Goal: Information Seeking & Learning: Check status

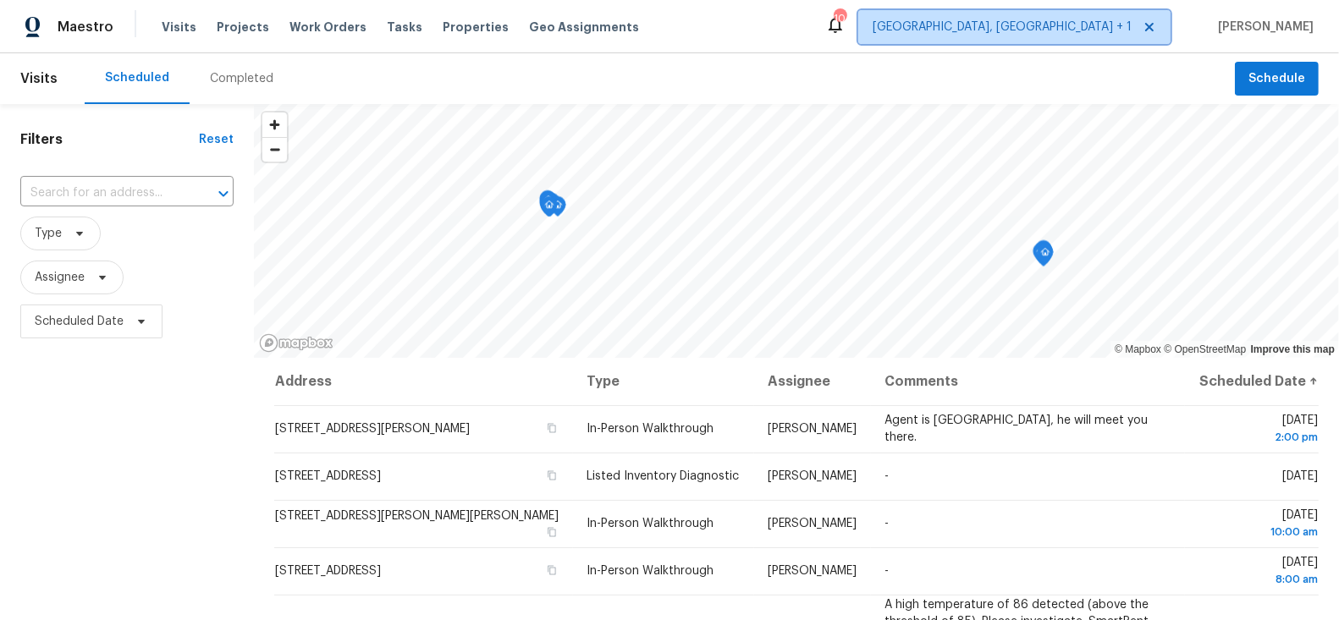
click at [1120, 30] on span "[GEOGRAPHIC_DATA], [GEOGRAPHIC_DATA] + 1" at bounding box center [1002, 27] width 259 height 17
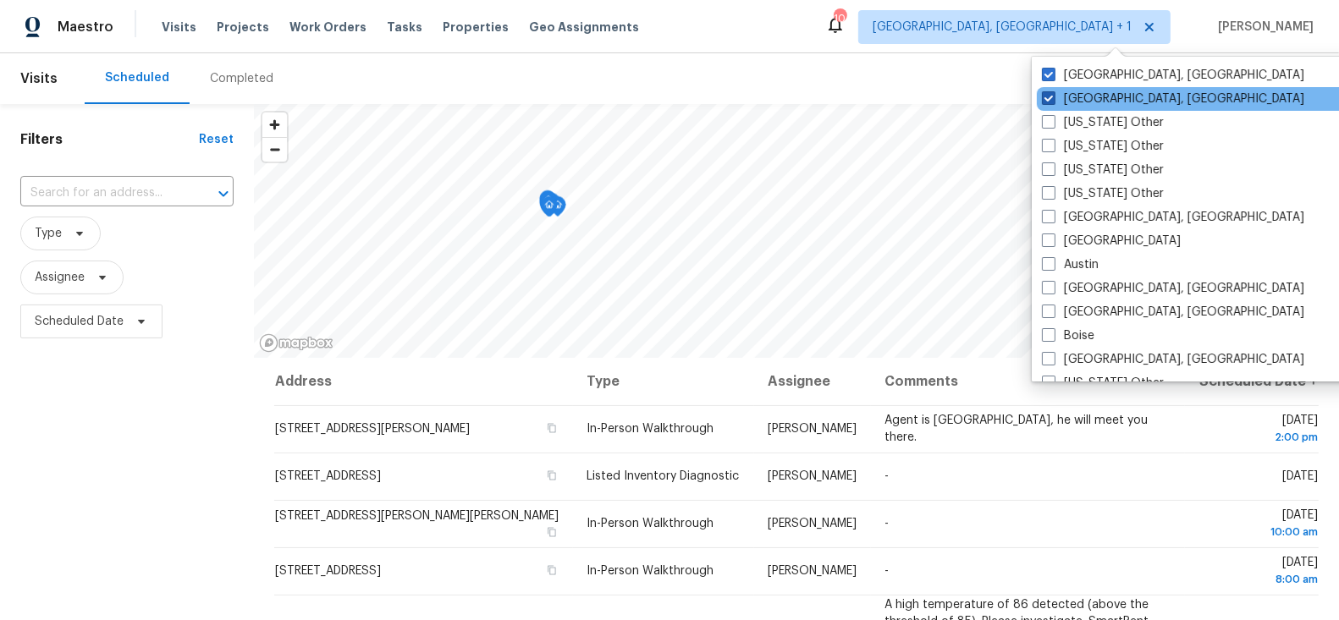
click at [1051, 95] on span at bounding box center [1049, 98] width 14 height 14
click at [1051, 95] on input "[GEOGRAPHIC_DATA], [GEOGRAPHIC_DATA]" at bounding box center [1047, 96] width 11 height 11
checkbox input "false"
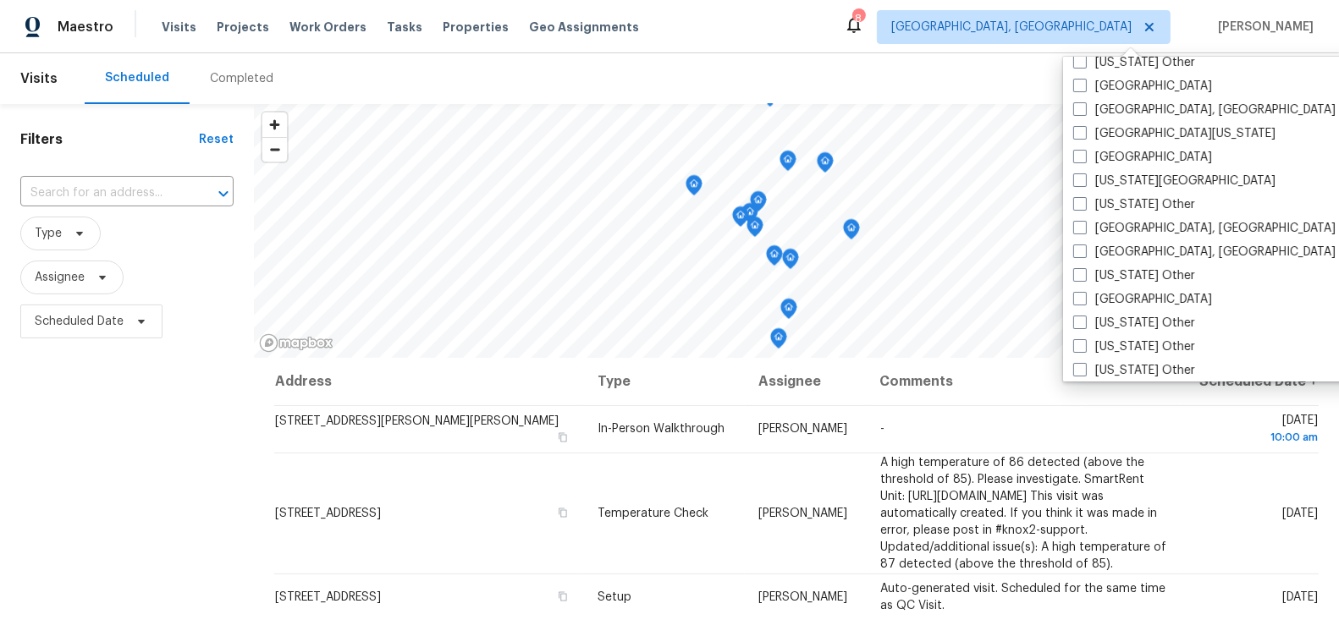
scroll to position [669, 0]
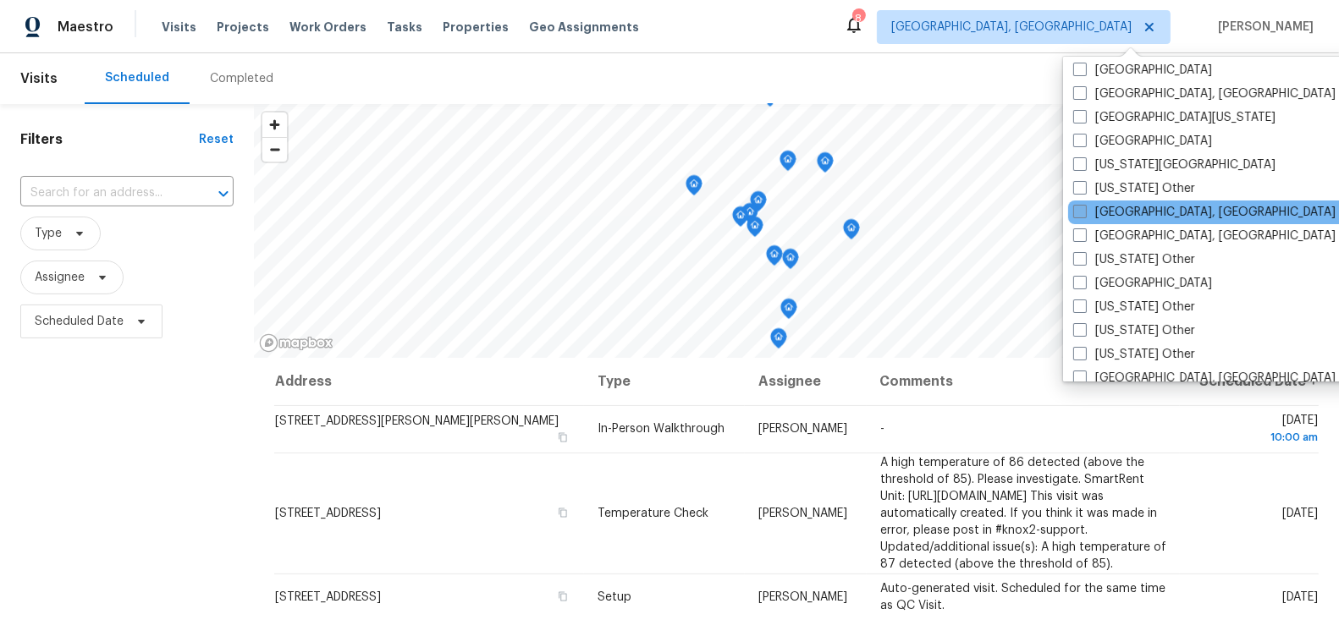
click at [1083, 212] on span at bounding box center [1080, 212] width 14 height 14
click at [1083, 212] on input "[GEOGRAPHIC_DATA], [GEOGRAPHIC_DATA]" at bounding box center [1078, 209] width 11 height 11
checkbox input "true"
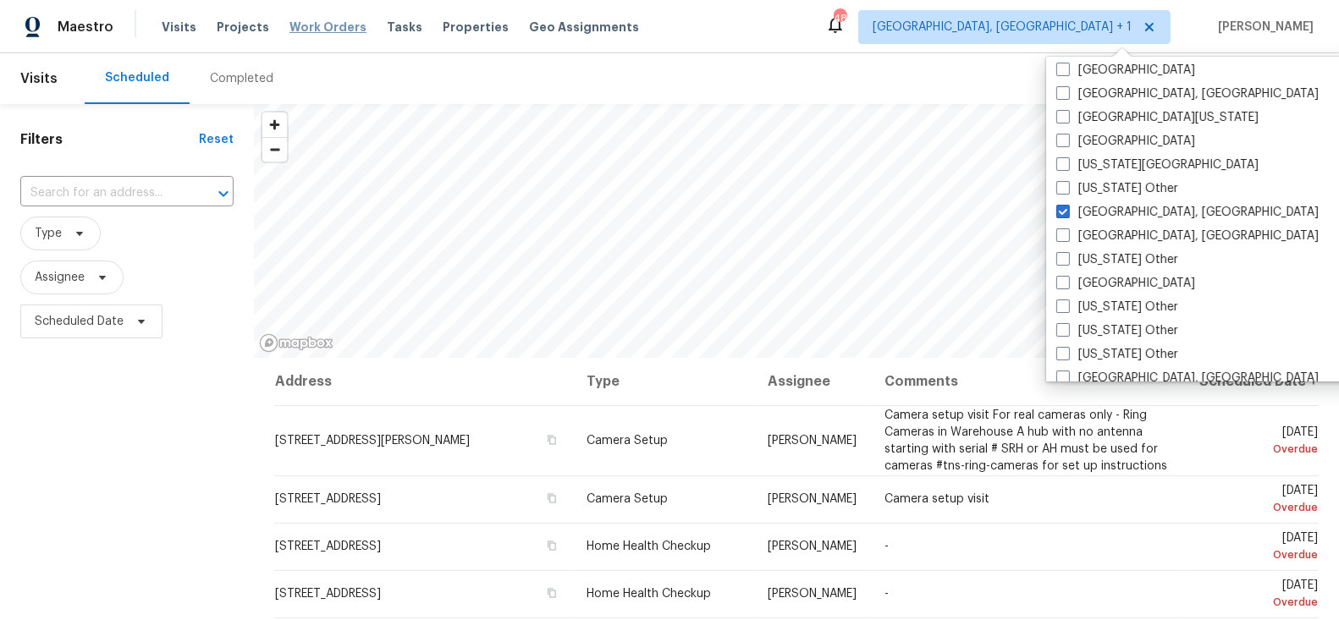
click at [317, 23] on span "Work Orders" at bounding box center [327, 27] width 77 height 17
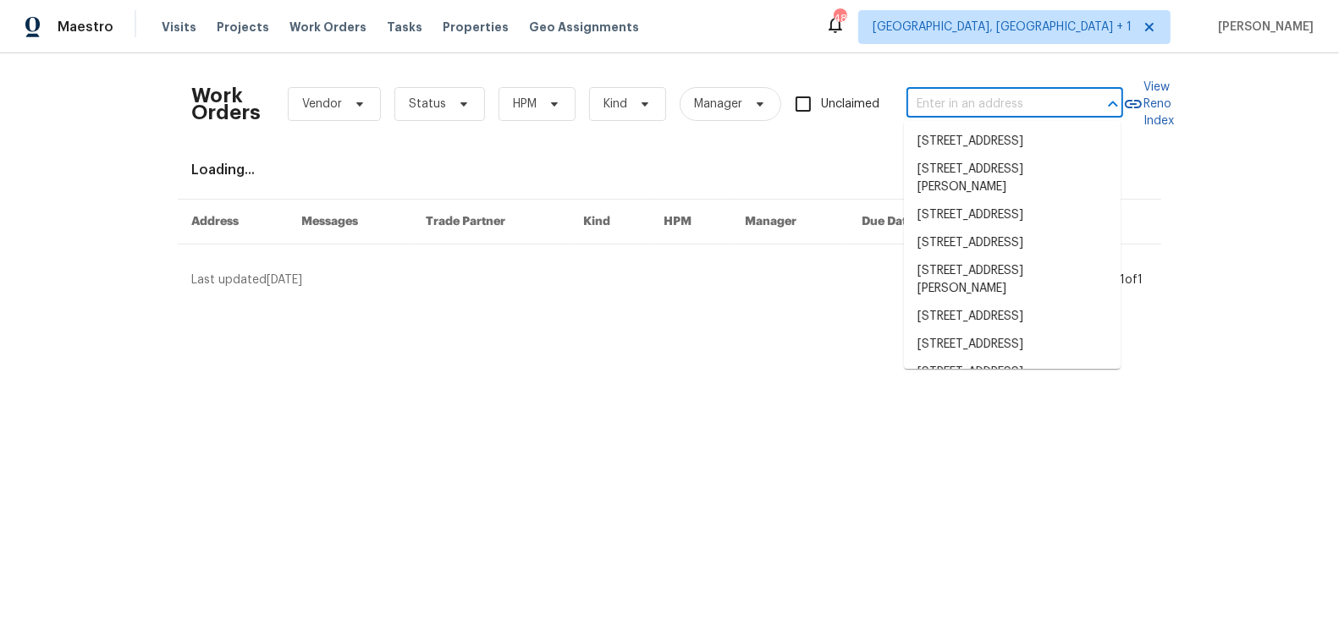
click at [1058, 110] on input "text" at bounding box center [990, 104] width 169 height 26
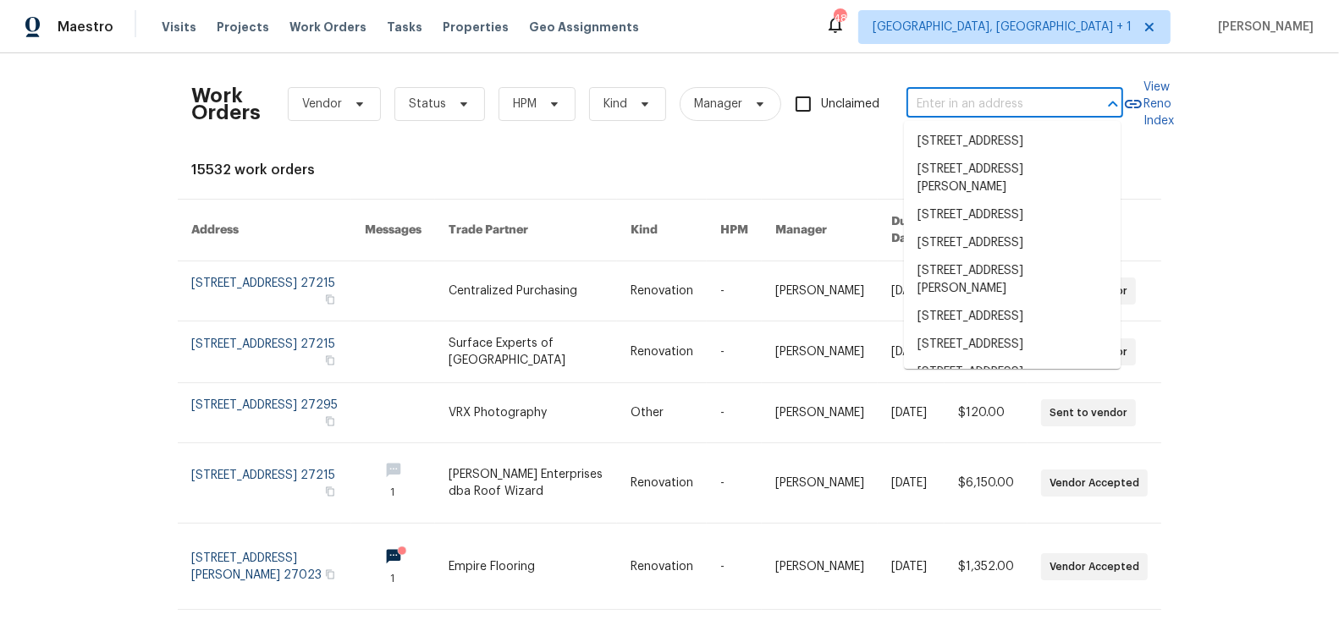
paste input "[STREET_ADDRESS] Leansville"
type input "[STREET_ADDRESS] Leansville"
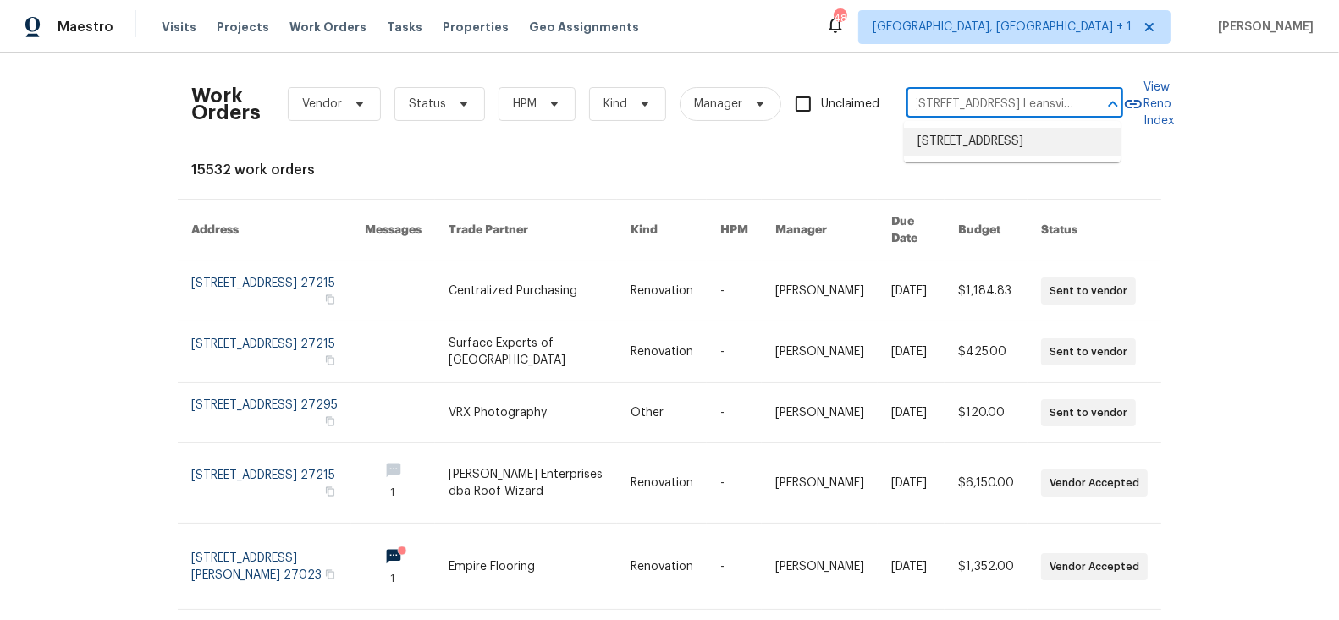
click at [989, 146] on li "[STREET_ADDRESS]" at bounding box center [1012, 142] width 217 height 28
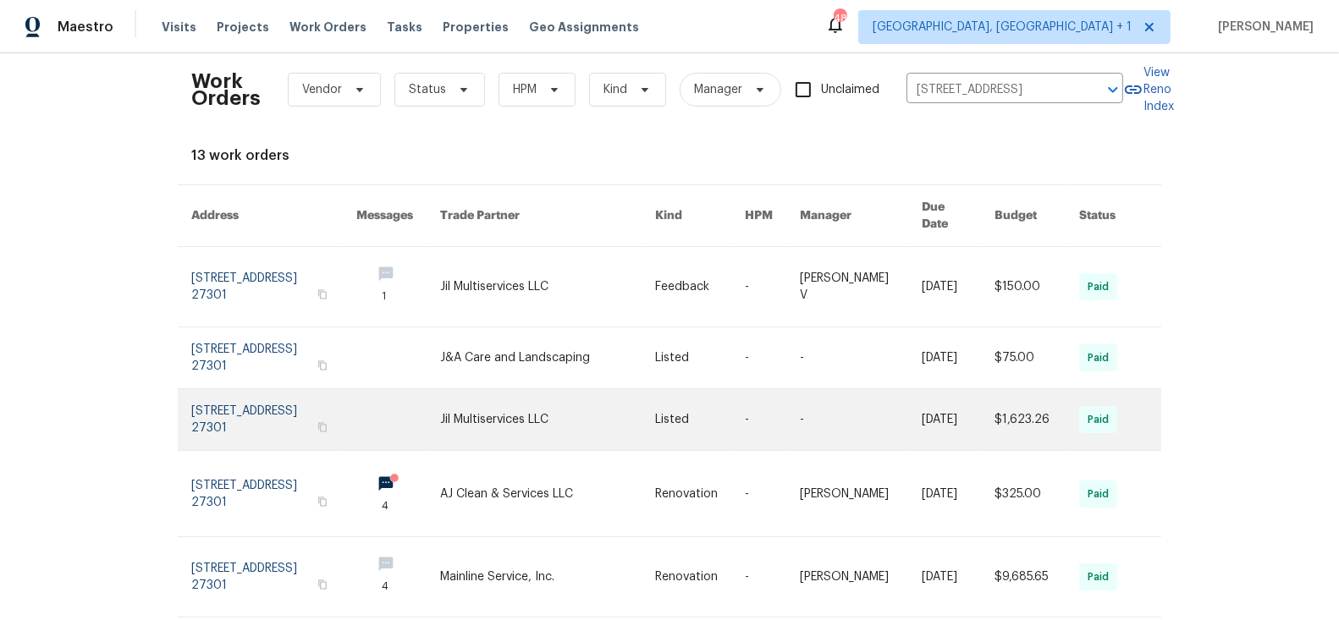
scroll to position [15, 0]
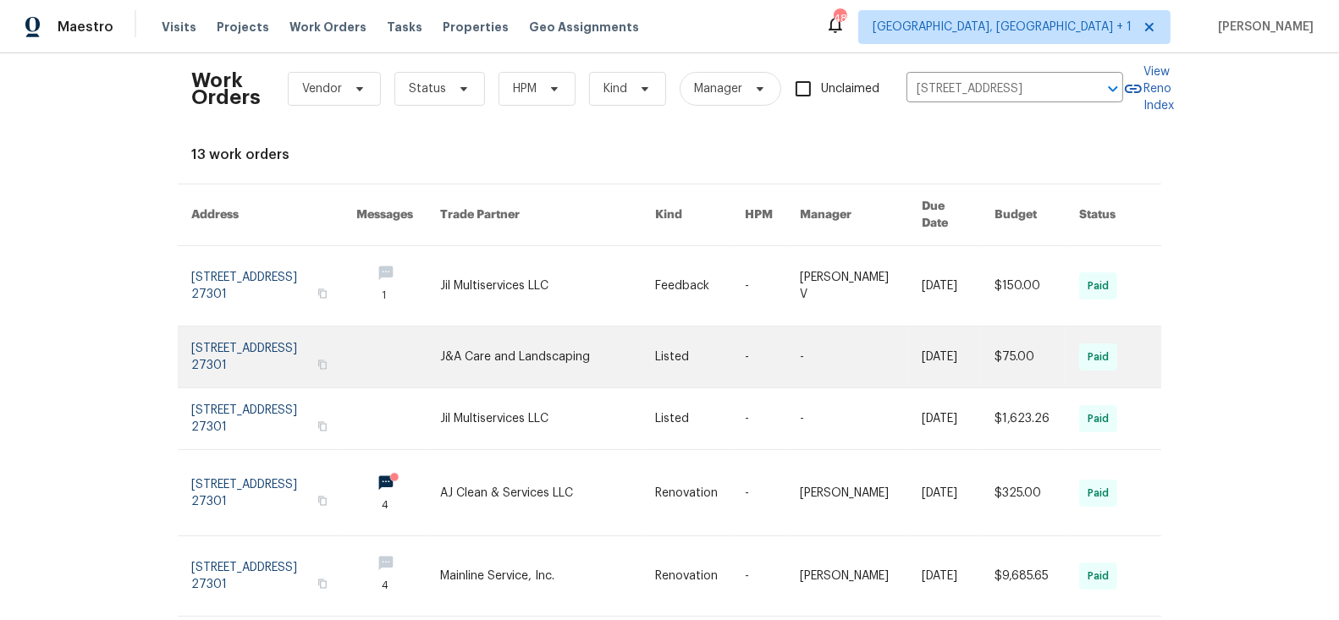
click at [219, 333] on link at bounding box center [274, 357] width 166 height 61
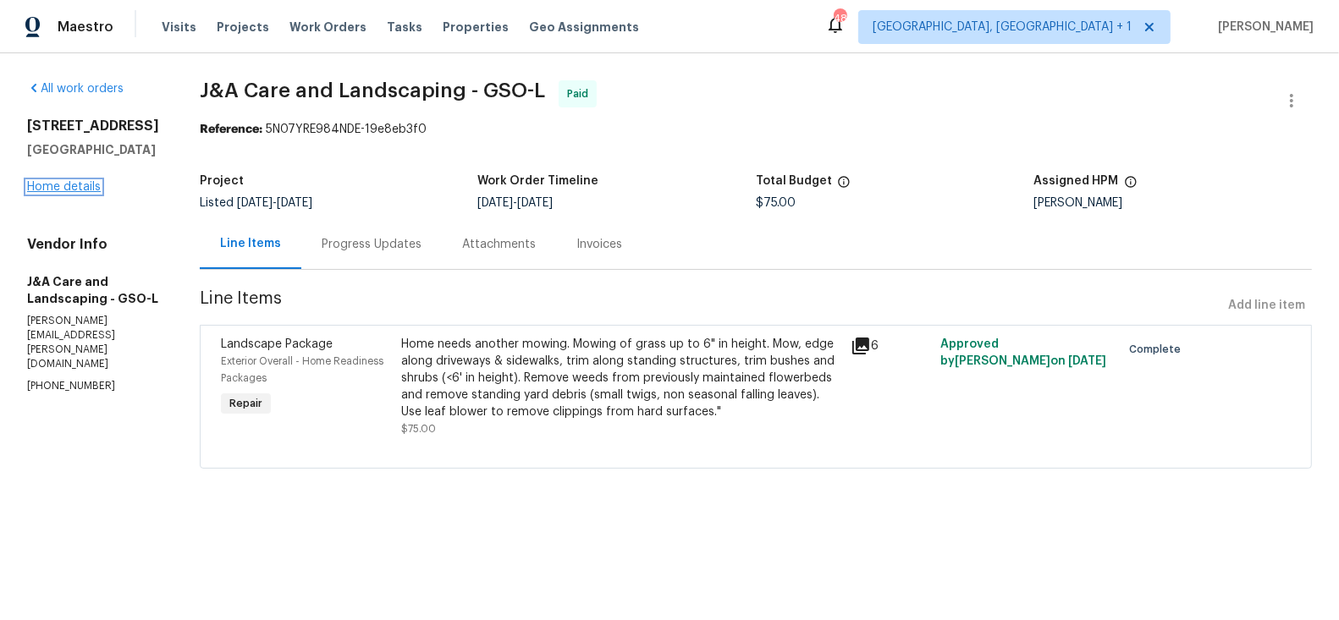
click at [67, 185] on link "Home details" at bounding box center [64, 187] width 74 height 12
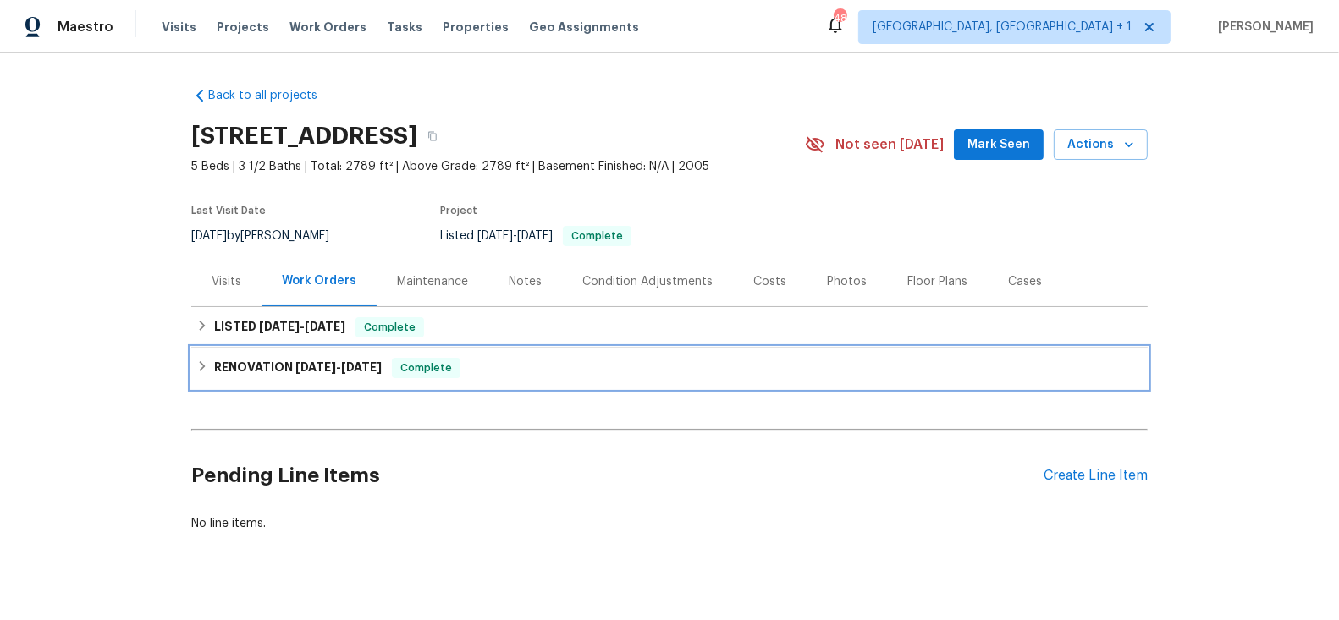
click at [315, 369] on span "[DATE]" at bounding box center [315, 367] width 41 height 12
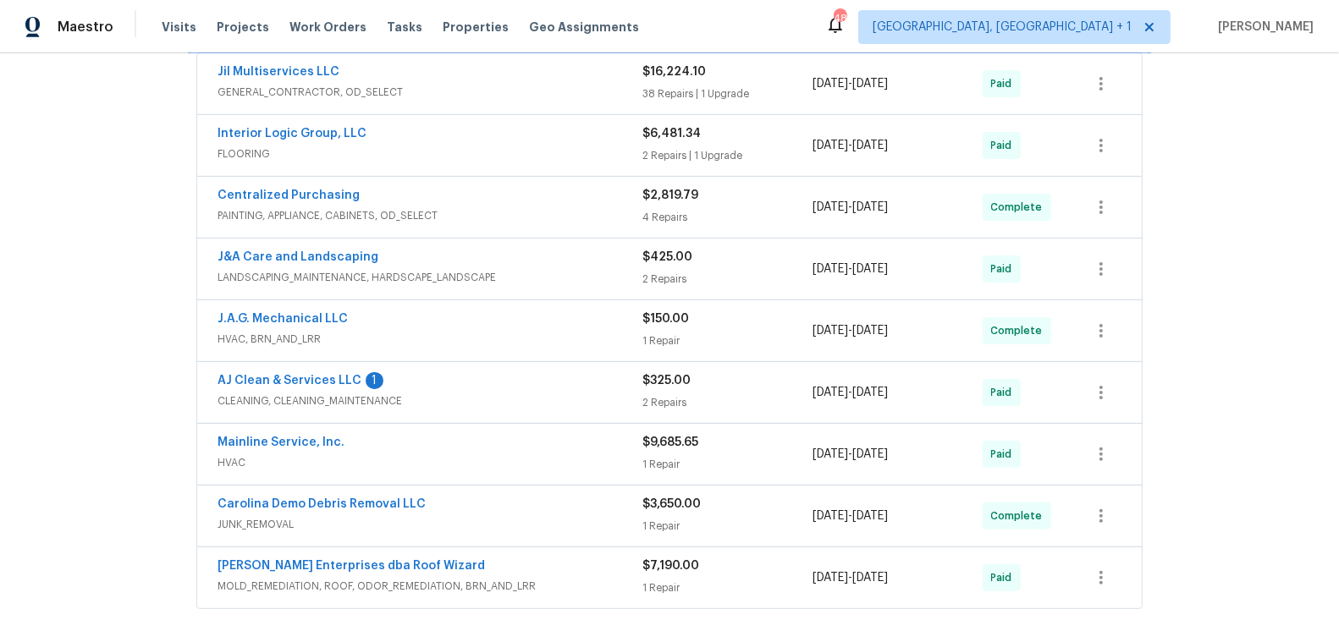
scroll to position [367, 0]
click at [279, 382] on span "AJ Clean & Services LLC" at bounding box center [290, 379] width 144 height 17
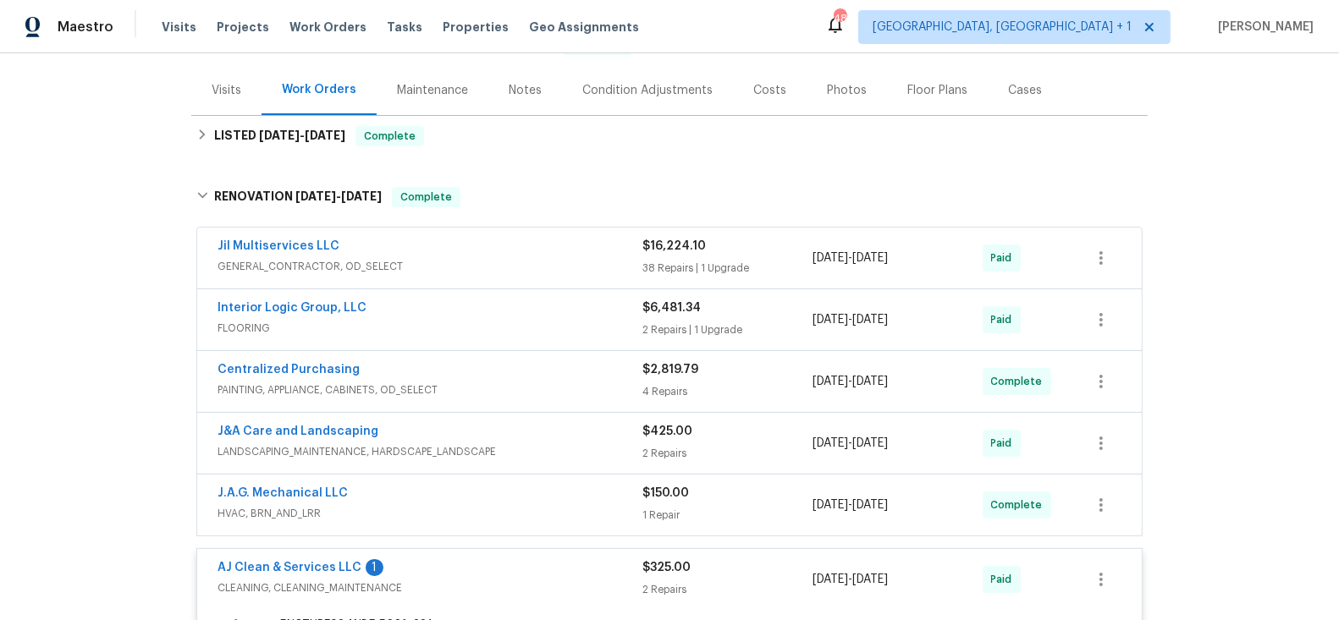
scroll to position [184, 0]
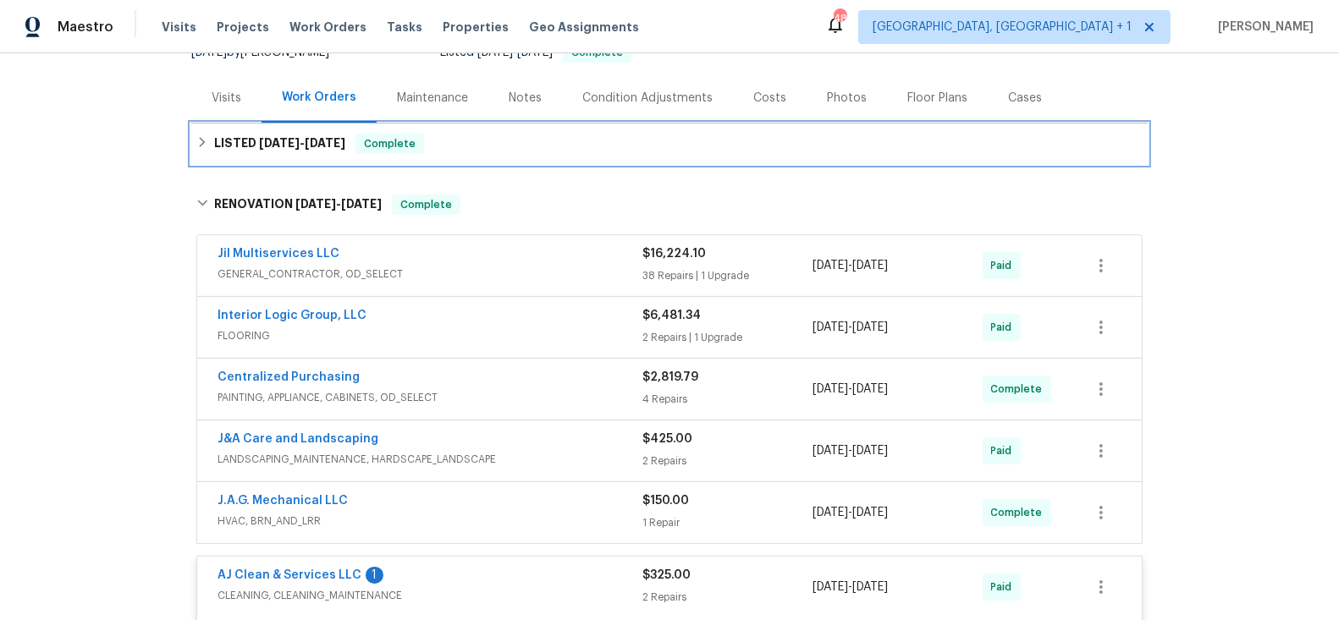
click at [318, 142] on span "[DATE]" at bounding box center [325, 143] width 41 height 12
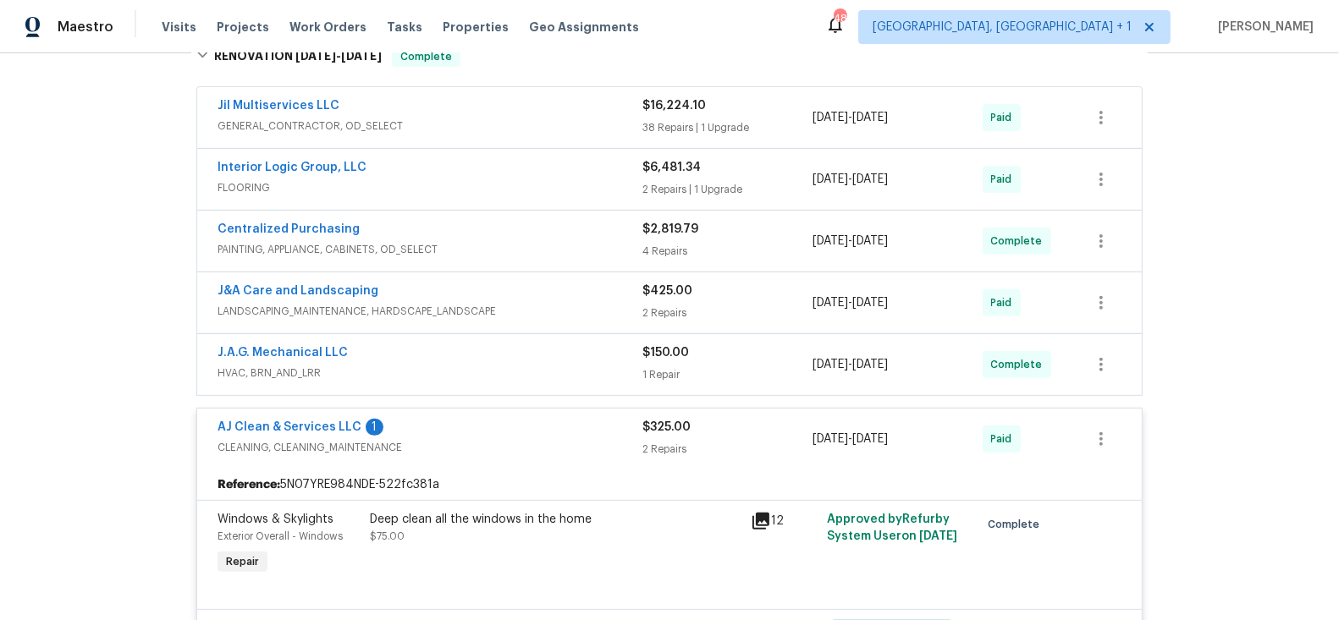
scroll to position [548, 0]
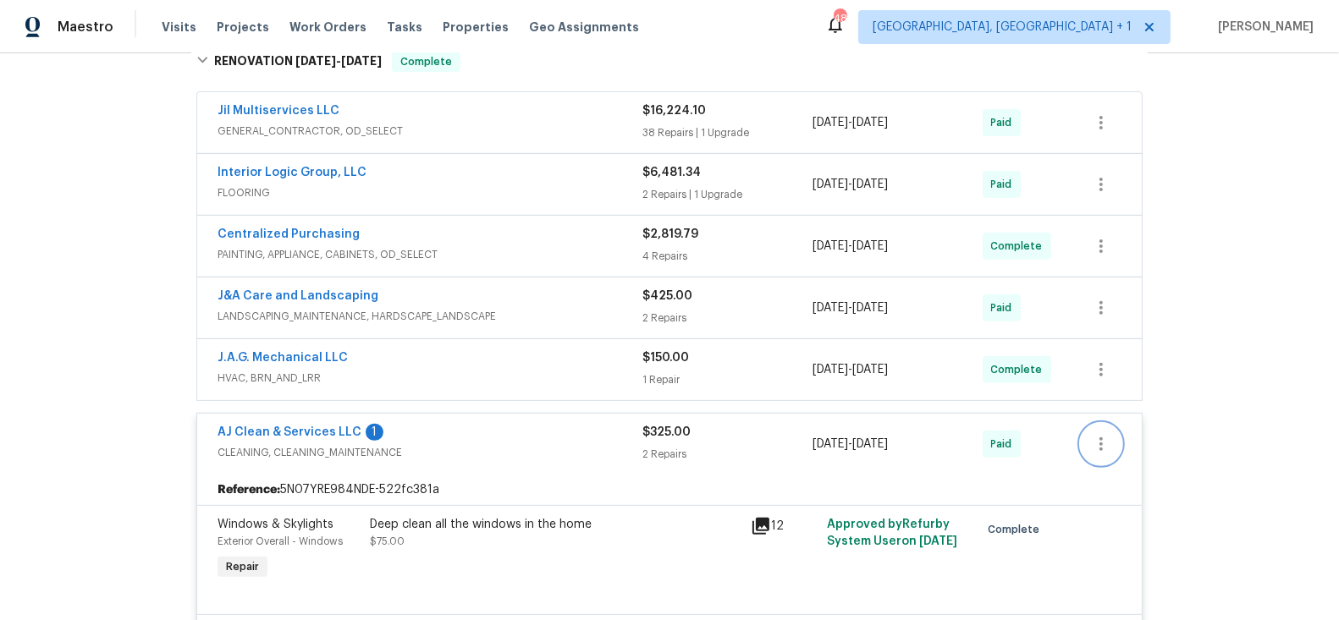
click at [1102, 438] on icon "button" at bounding box center [1100, 445] width 3 height 14
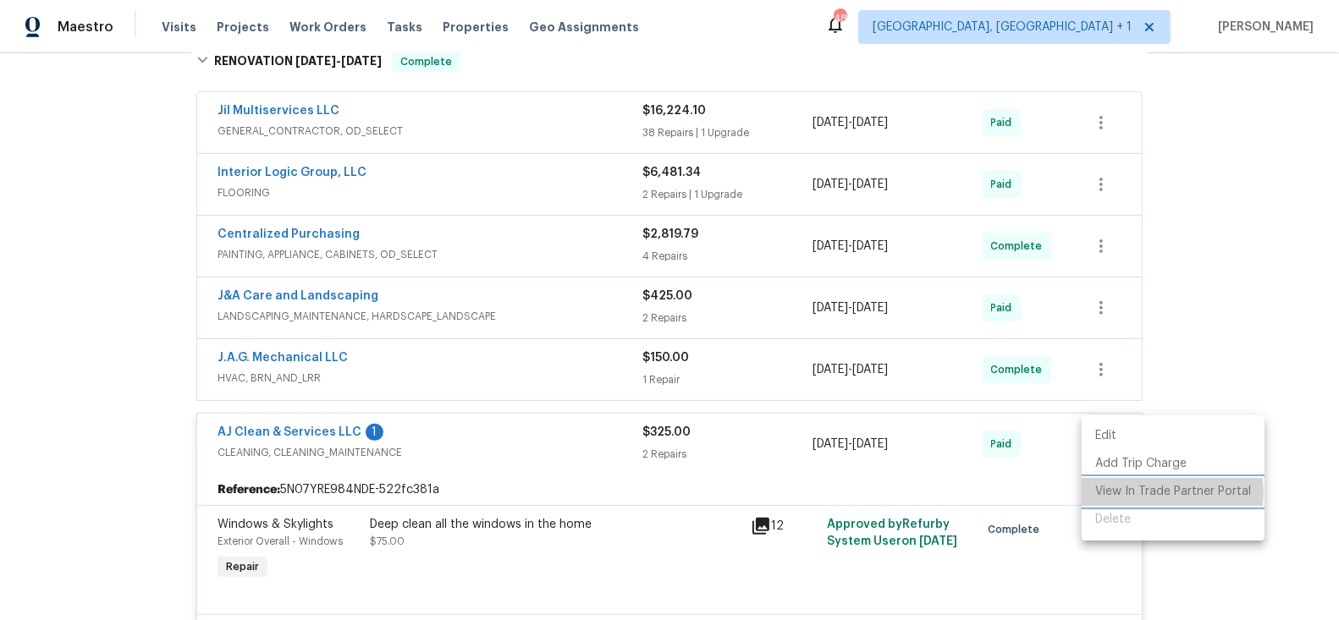
click at [1130, 493] on li "View In Trade Partner Portal" at bounding box center [1173, 492] width 183 height 28
